Goal: Transaction & Acquisition: Subscribe to service/newsletter

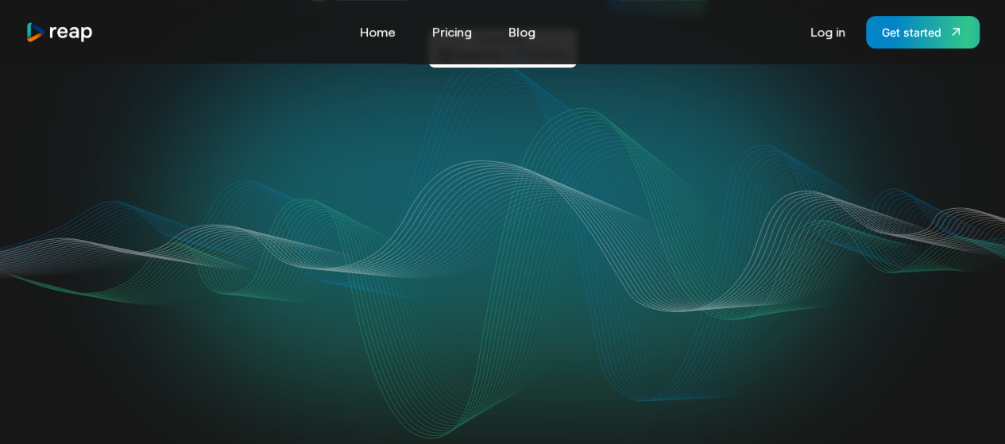
scroll to position [291, 0]
click at [446, 25] on link "Pricing" at bounding box center [452, 31] width 56 height 25
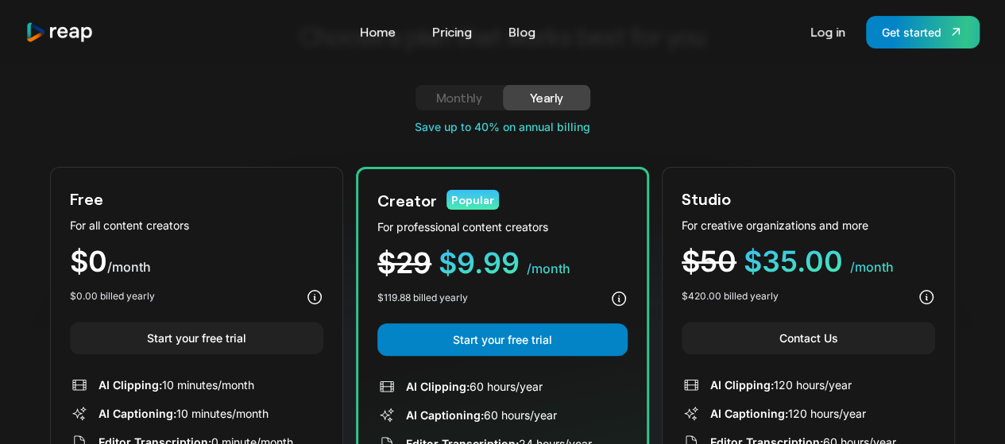
scroll to position [83, 0]
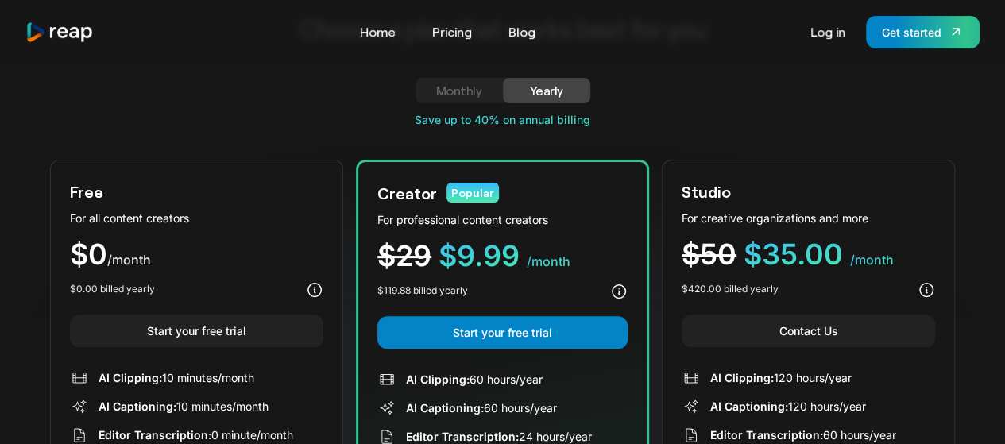
click at [457, 82] on div "Monthly" at bounding box center [458, 90] width 49 height 19
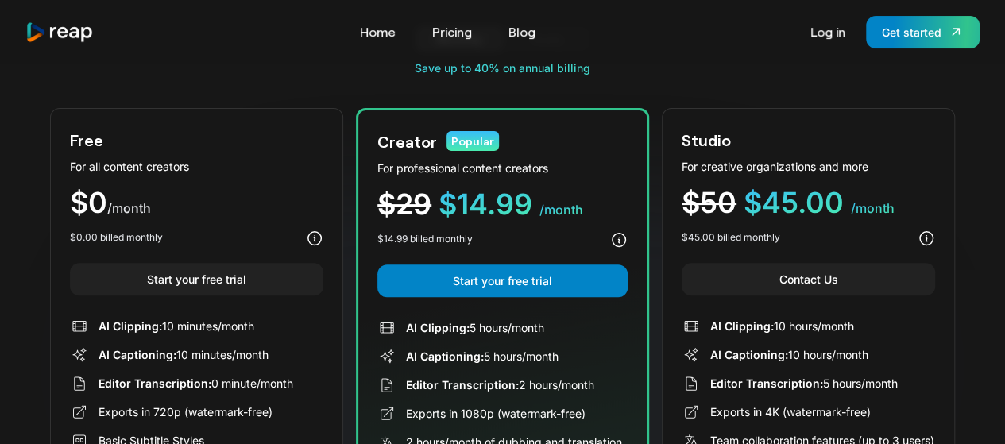
scroll to position [72, 0]
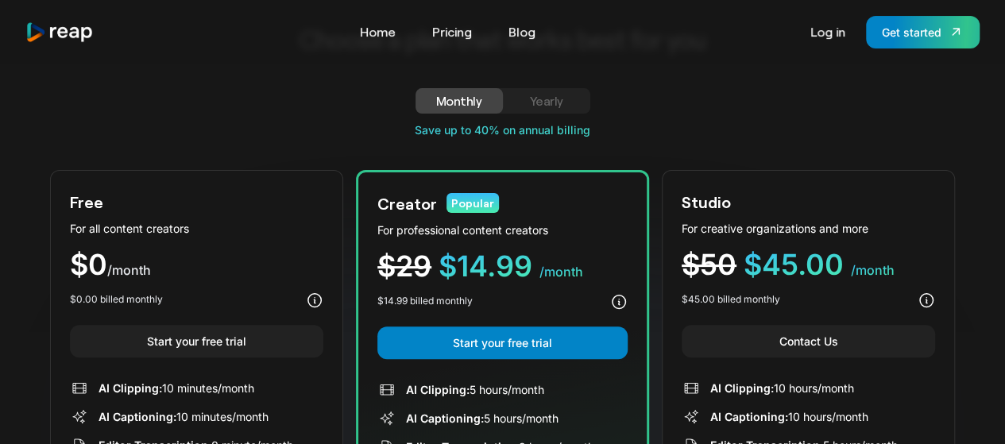
click at [530, 96] on div "Yearly" at bounding box center [546, 100] width 49 height 19
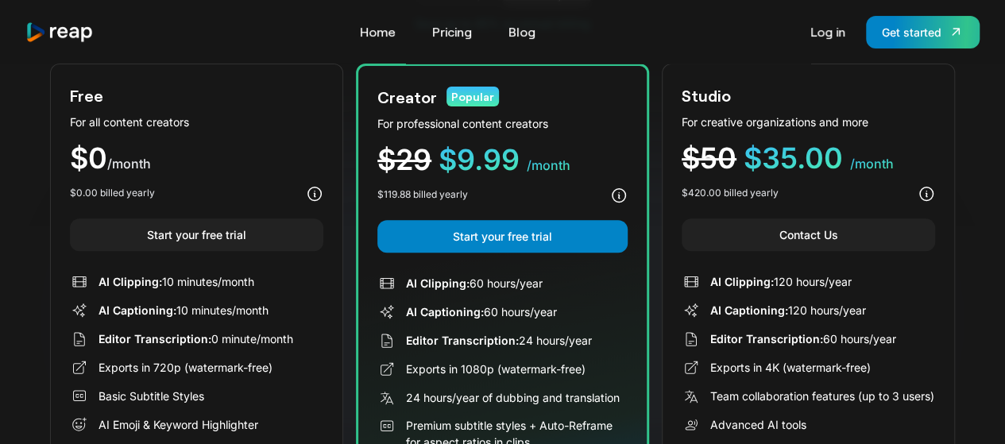
scroll to position [179, 0]
